Goal: Register for event/course

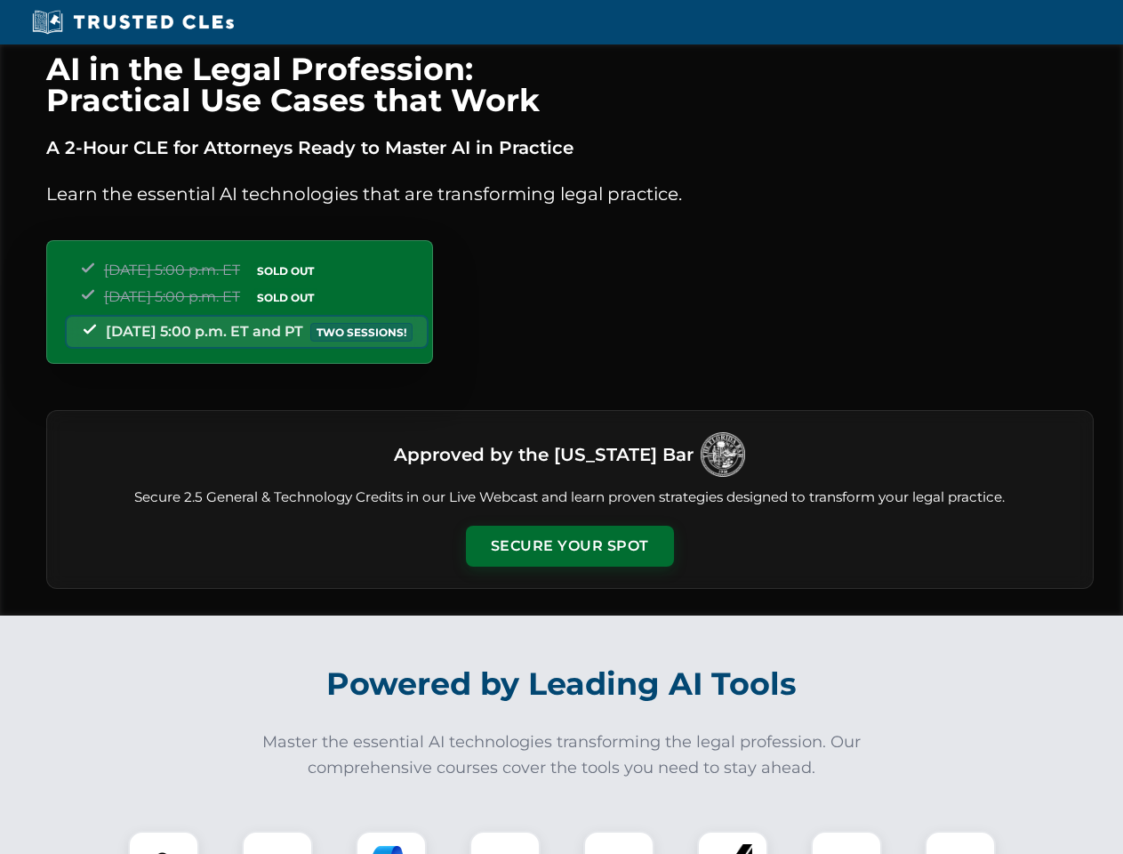
click at [569, 546] on button "Secure Your Spot" at bounding box center [570, 546] width 208 height 41
click at [164, 842] on img at bounding box center [164, 866] width 52 height 52
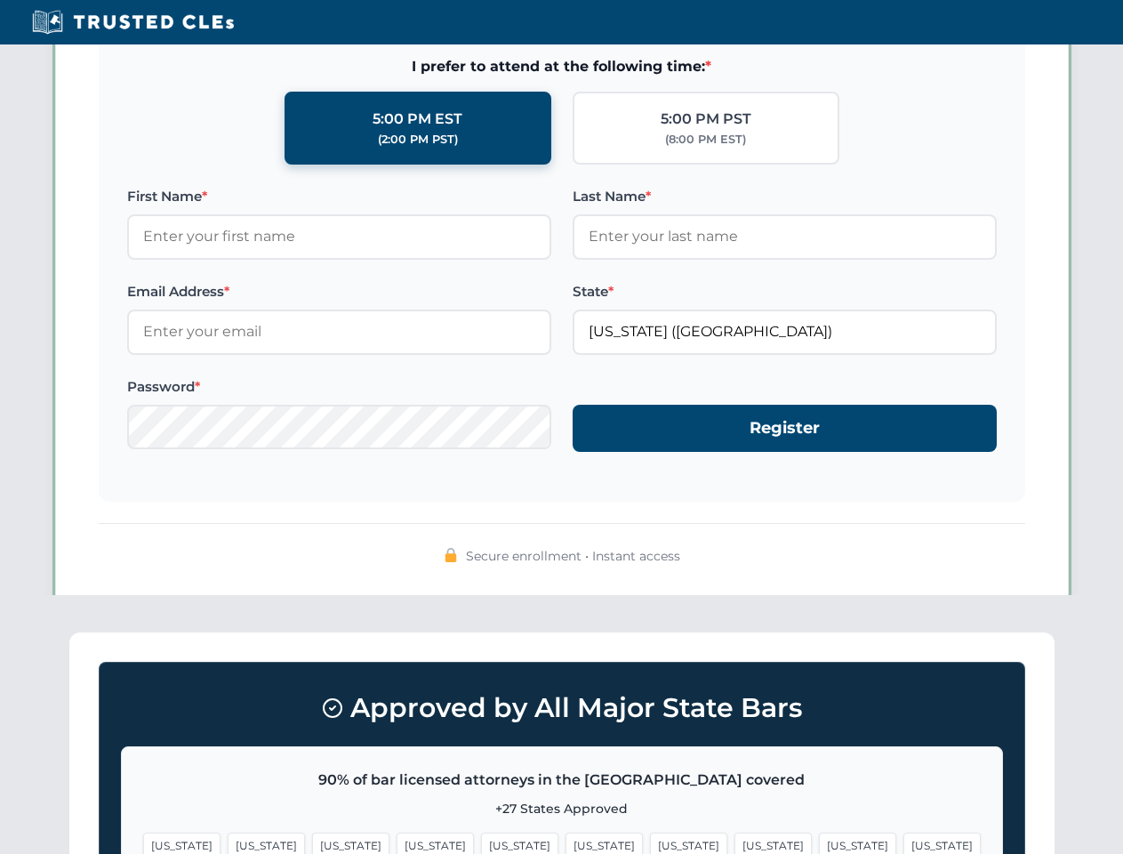
click at [650, 842] on span "[US_STATE]" at bounding box center [688, 845] width 77 height 26
click at [819, 842] on span "[US_STATE]" at bounding box center [857, 845] width 77 height 26
